Goal: Transaction & Acquisition: Download file/media

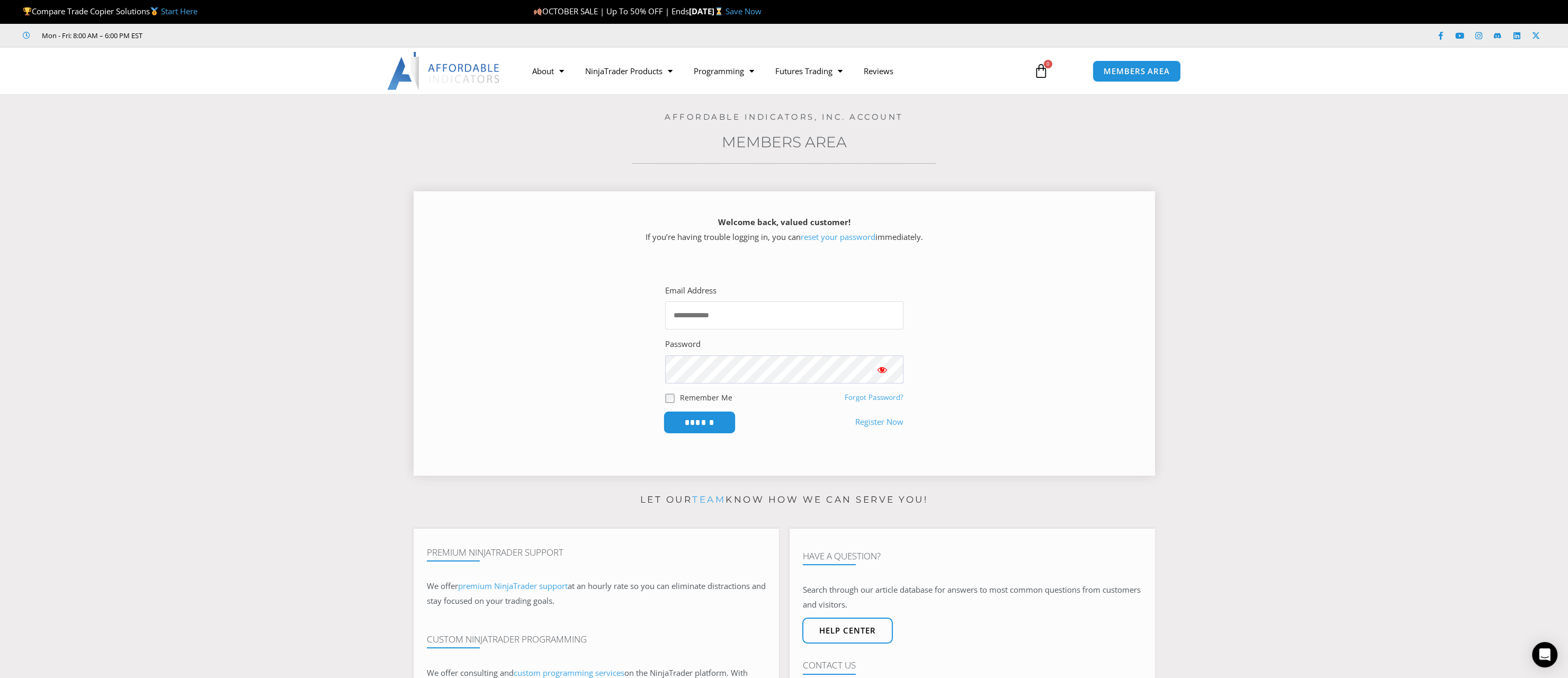
type input "**********"
click at [690, 415] on input "******" at bounding box center [699, 422] width 72 height 23
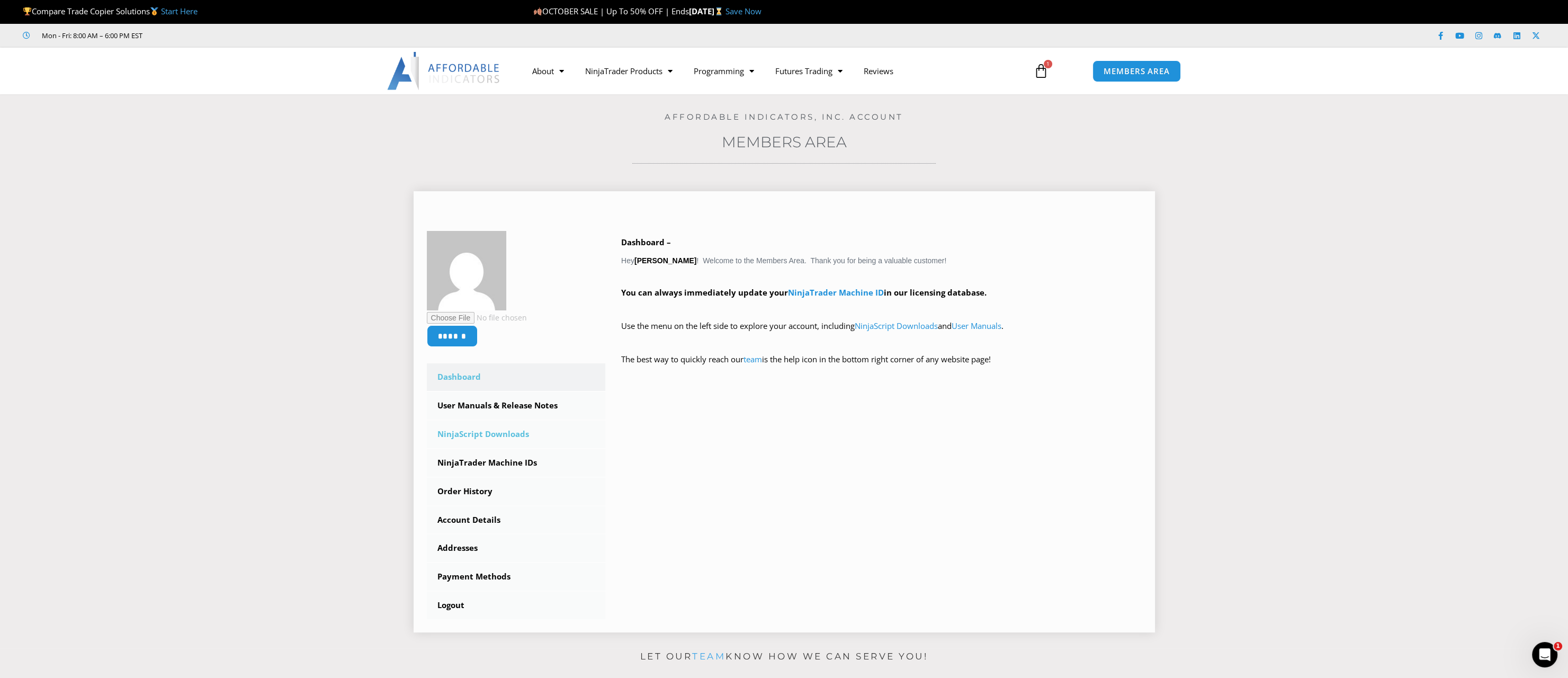
click at [476, 430] on link "NinjaScript Downloads" at bounding box center [516, 435] width 179 height 28
